Goal: Information Seeking & Learning: Learn about a topic

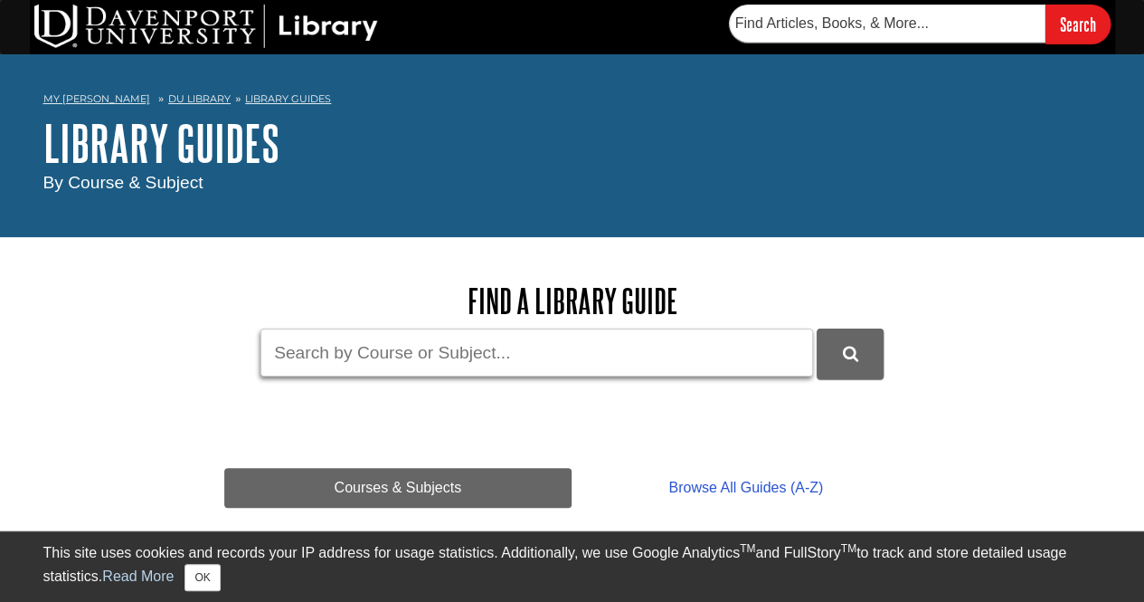
click at [322, 346] on input "Guide Search Terms" at bounding box center [537, 352] width 553 height 48
type input "Loom"
click at [817, 328] on button "DU Library Guides Search" at bounding box center [850, 353] width 67 height 50
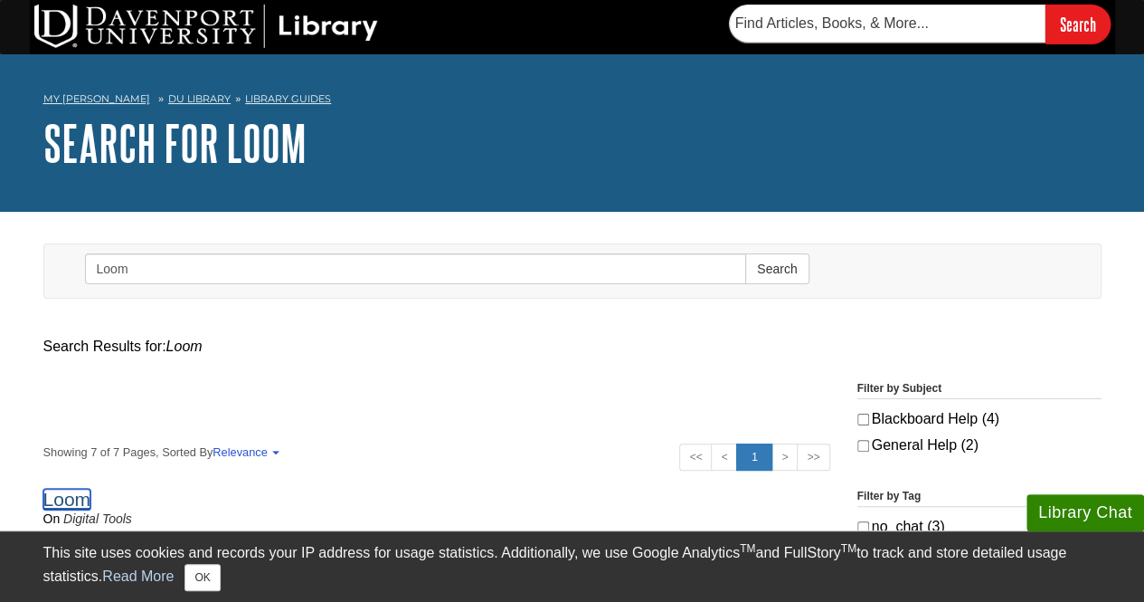
click at [69, 498] on link "Loom" at bounding box center [67, 498] width 48 height 21
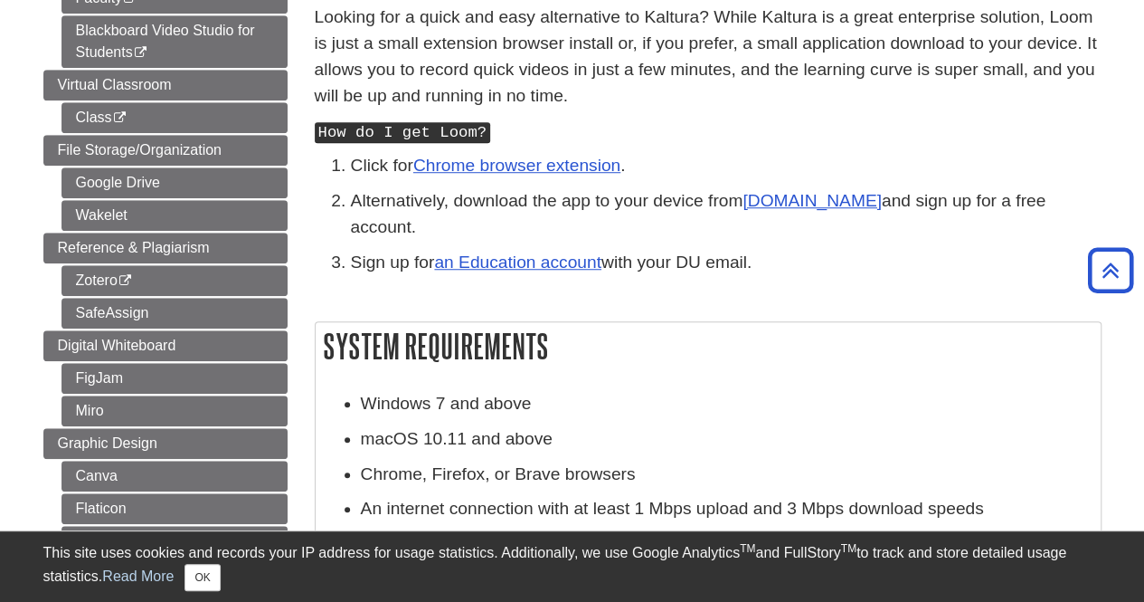
scroll to position [608, 0]
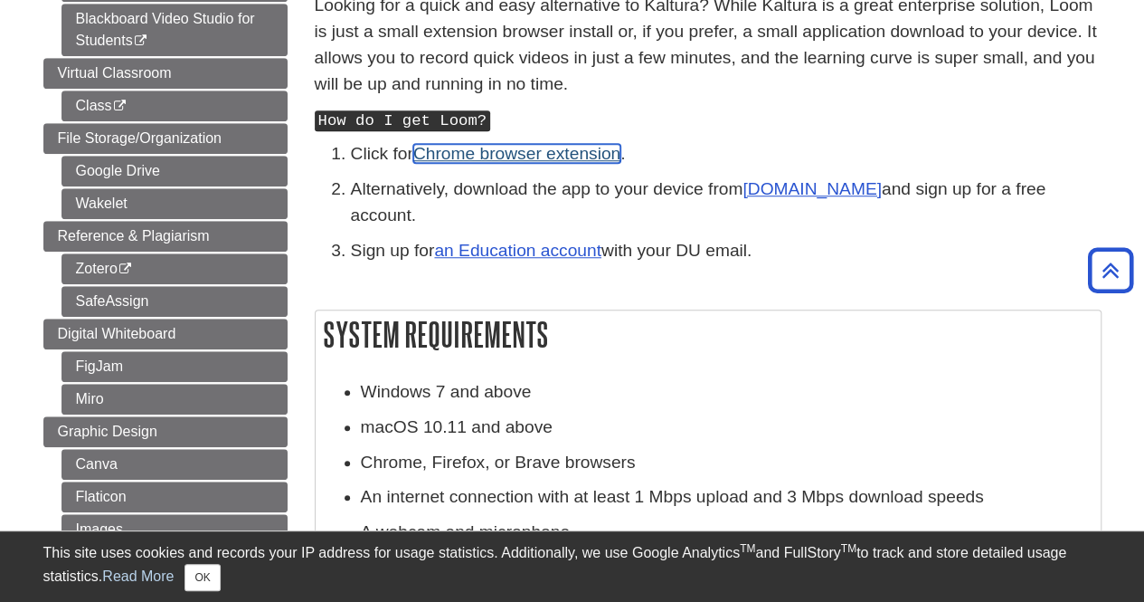
click at [517, 158] on link "Chrome browser extension" at bounding box center [516, 153] width 207 height 19
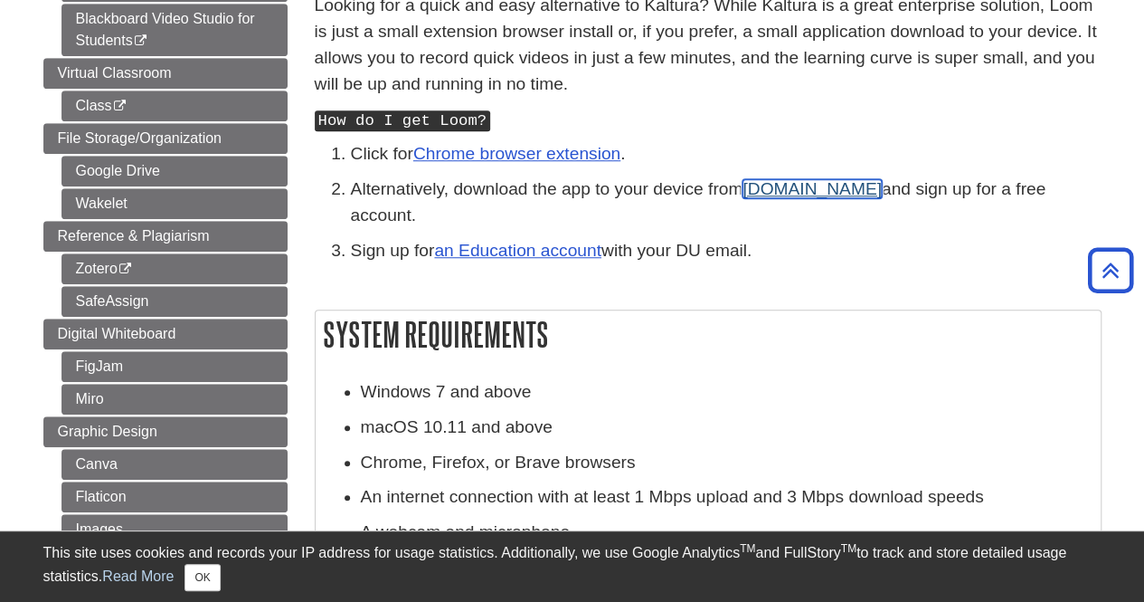
click at [768, 184] on link "Loom.com" at bounding box center [812, 188] width 139 height 19
